Goal: Transaction & Acquisition: Purchase product/service

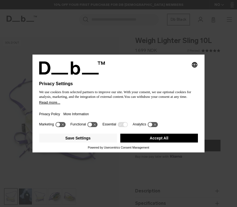
click at [149, 142] on button "Accept All" at bounding box center [160, 138] width 78 height 9
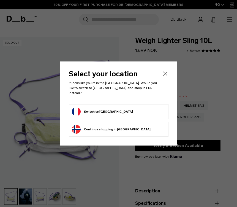
click at [164, 74] on icon "Close" at bounding box center [165, 73] width 7 height 7
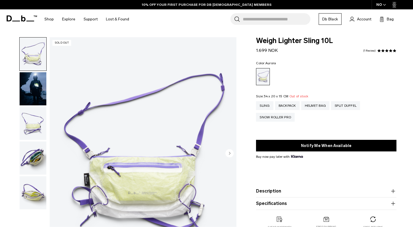
click at [29, 123] on img "button" at bounding box center [33, 123] width 27 height 33
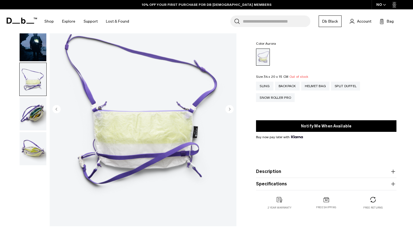
scroll to position [48, 0]
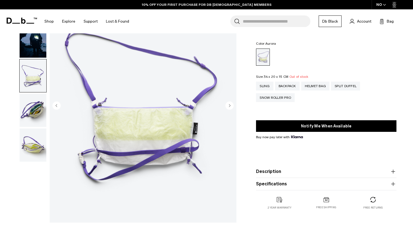
click at [31, 115] on img "button" at bounding box center [33, 110] width 27 height 33
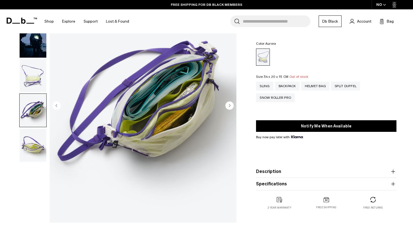
click at [32, 140] on img "button" at bounding box center [33, 145] width 27 height 33
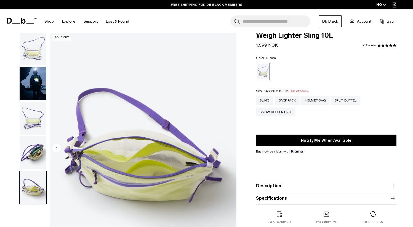
scroll to position [0, 0]
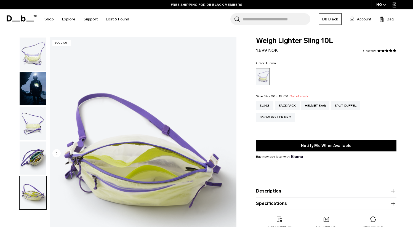
click at [30, 55] on img "button" at bounding box center [33, 54] width 27 height 33
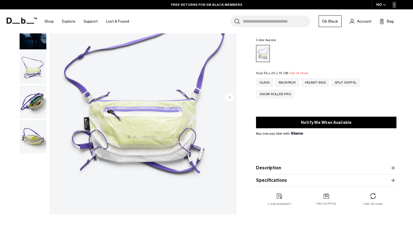
scroll to position [57, 0]
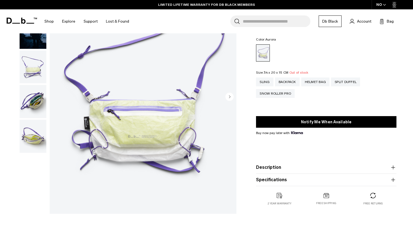
click at [229, 99] on circle "Next slide" at bounding box center [229, 96] width 8 height 8
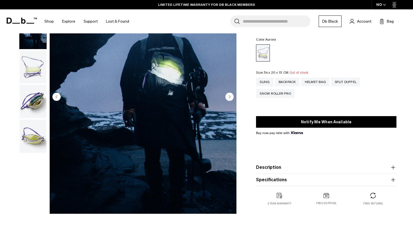
click at [56, 95] on circle "Previous slide" at bounding box center [56, 96] width 8 height 8
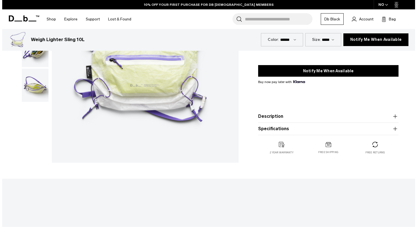
scroll to position [0, 0]
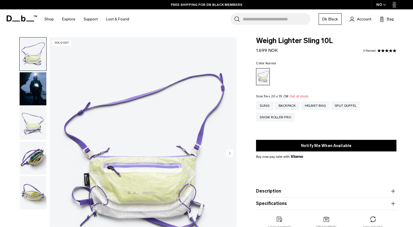
click at [237, 7] on span "button" at bounding box center [384, 5] width 3 height 4
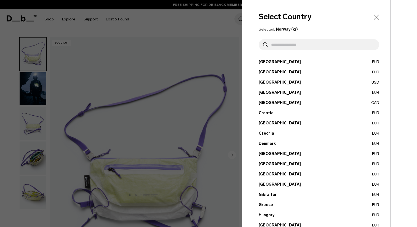
click at [237, 45] on input "text" at bounding box center [321, 44] width 107 height 11
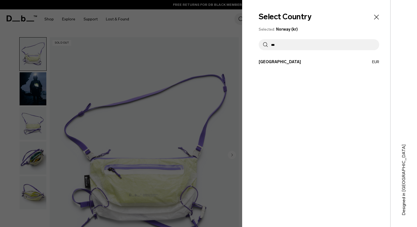
type input "***"
click at [237, 60] on button "France EUR" at bounding box center [319, 62] width 121 height 6
click at [237, 62] on button "France EUR" at bounding box center [319, 62] width 121 height 6
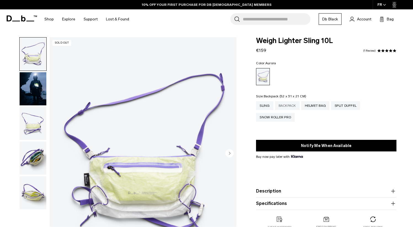
click at [286, 108] on div "Backpack" at bounding box center [287, 105] width 25 height 9
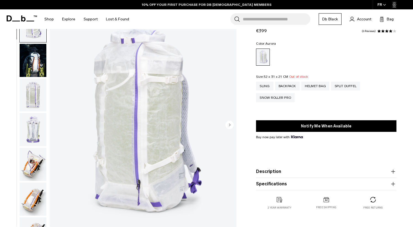
scroll to position [29, 0]
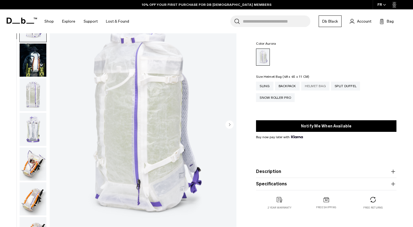
click at [314, 86] on div "Helmet Bag" at bounding box center [315, 86] width 28 height 9
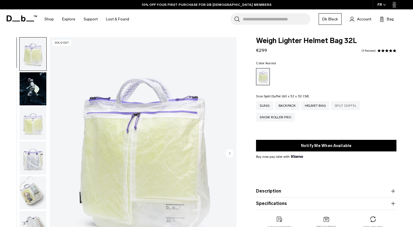
click at [347, 107] on div "Split Duffel" at bounding box center [345, 105] width 29 height 9
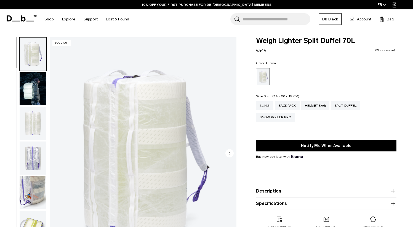
click at [263, 107] on div "Sling" at bounding box center [264, 105] width 17 height 9
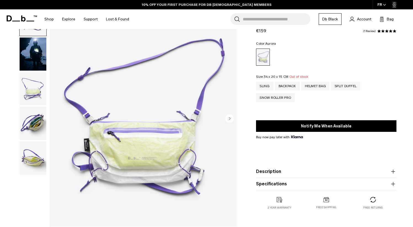
scroll to position [48, 0]
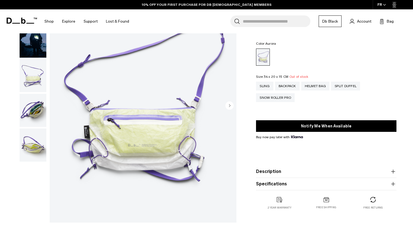
click at [26, 73] on img "button" at bounding box center [33, 75] width 27 height 33
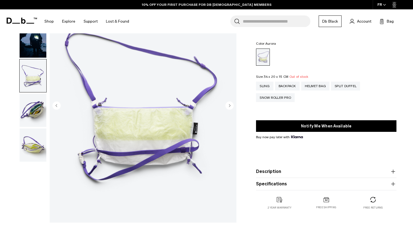
click at [33, 142] on img "button" at bounding box center [33, 145] width 27 height 33
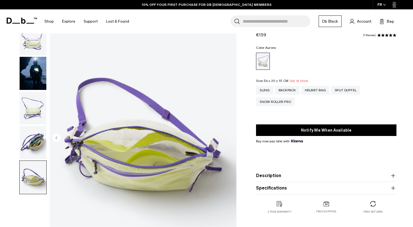
scroll to position [2, 0]
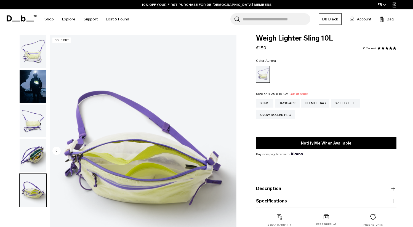
click at [31, 55] on img "button" at bounding box center [33, 51] width 27 height 33
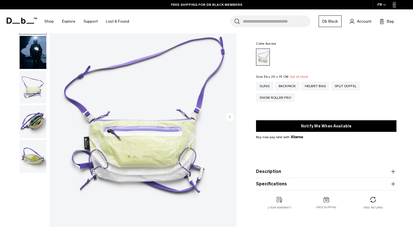
scroll to position [37, 0]
